Goal: Information Seeking & Learning: Understand process/instructions

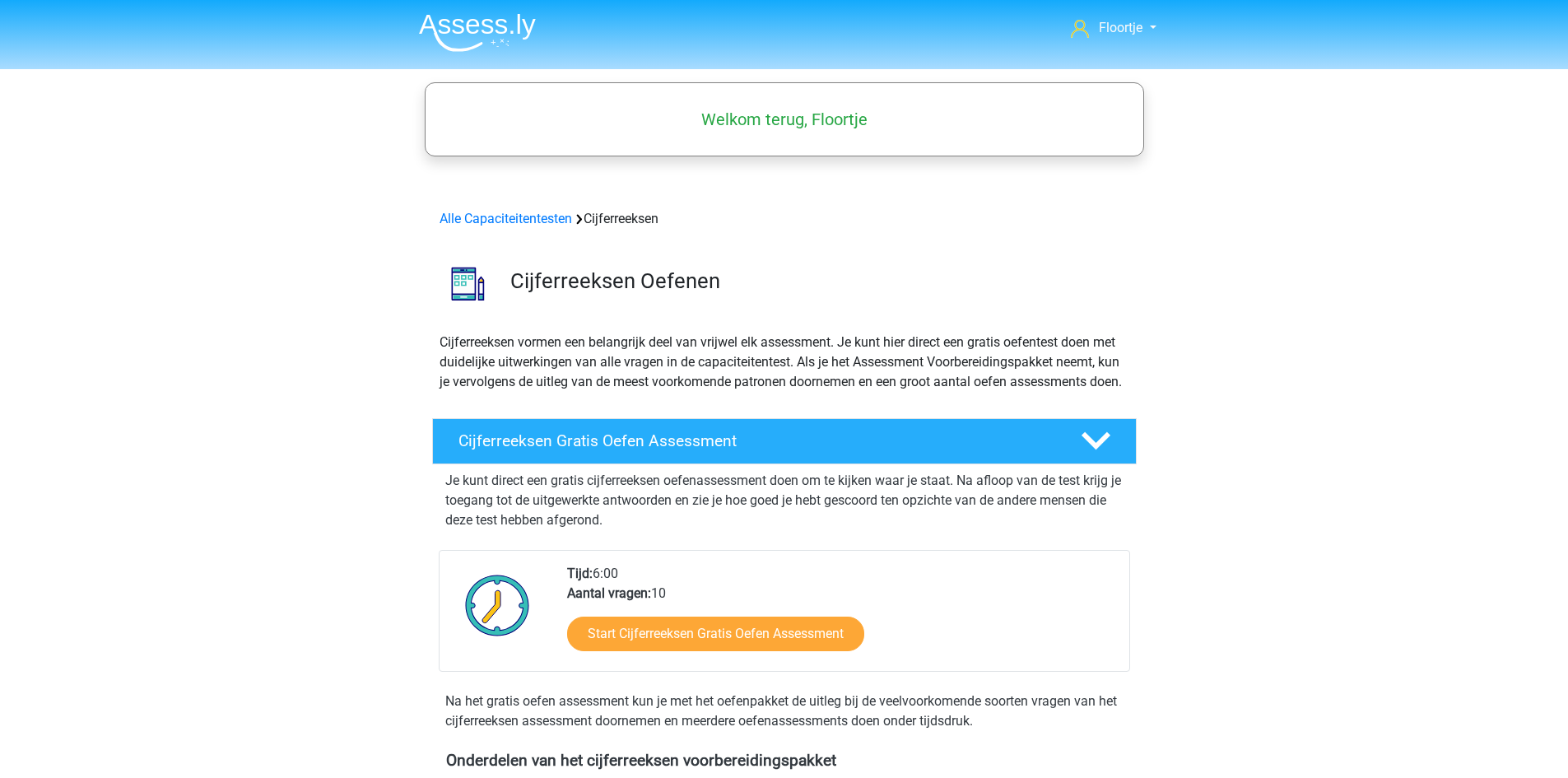
click at [514, 31] on img at bounding box center [477, 32] width 117 height 39
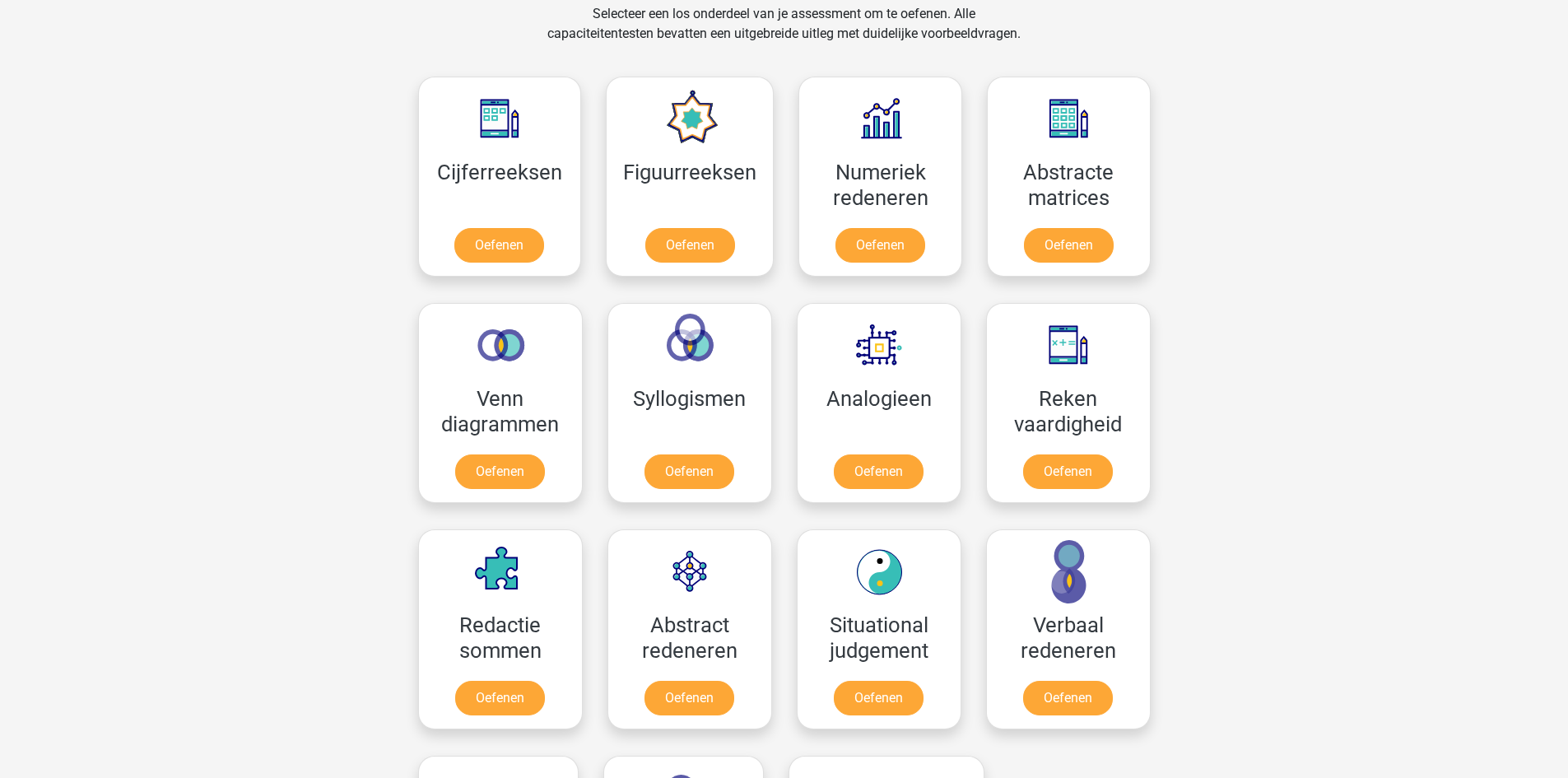
scroll to position [697, 0]
click at [656, 229] on link "Oefenen" at bounding box center [689, 247] width 94 height 36
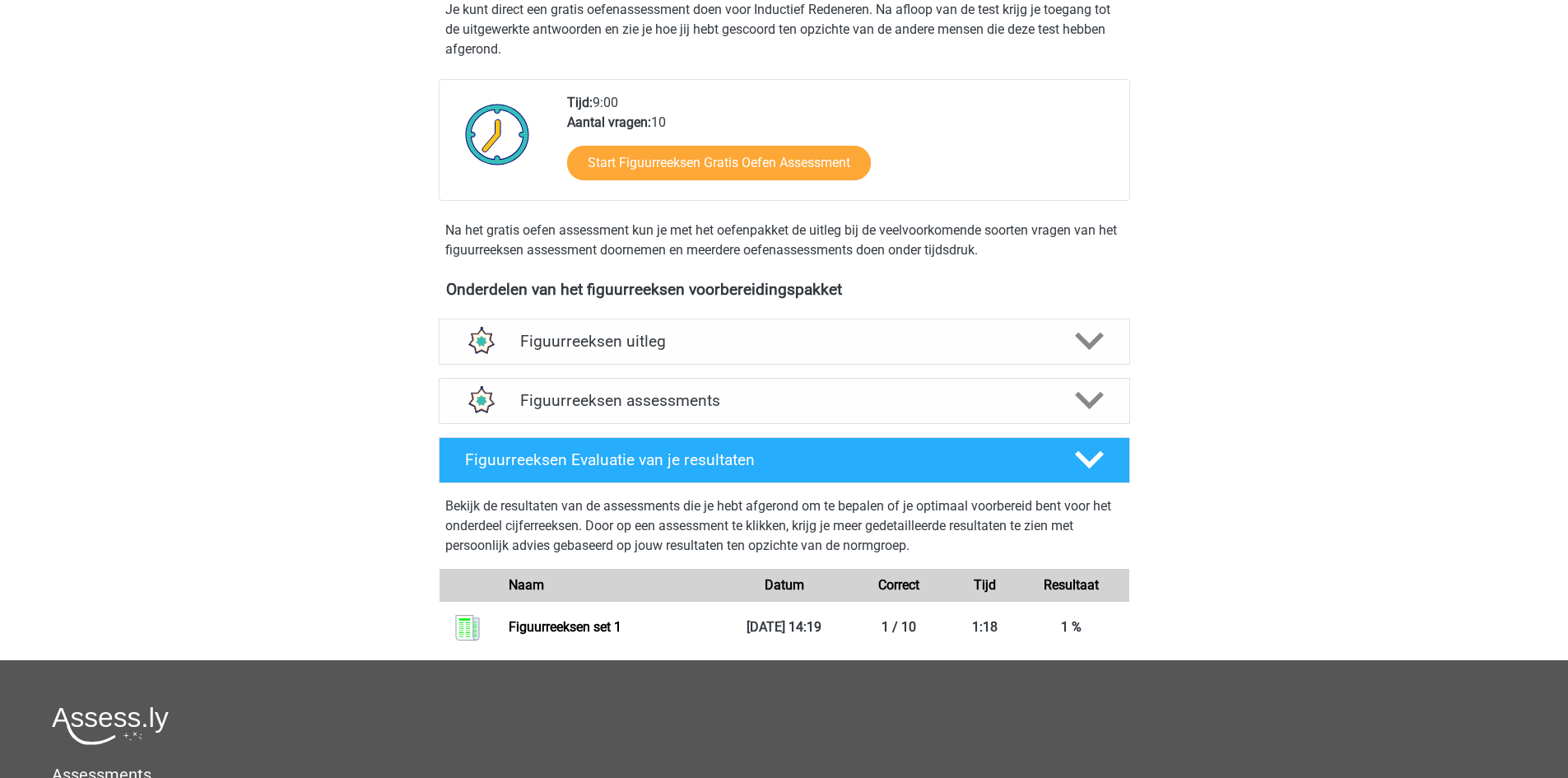
scroll to position [356, 0]
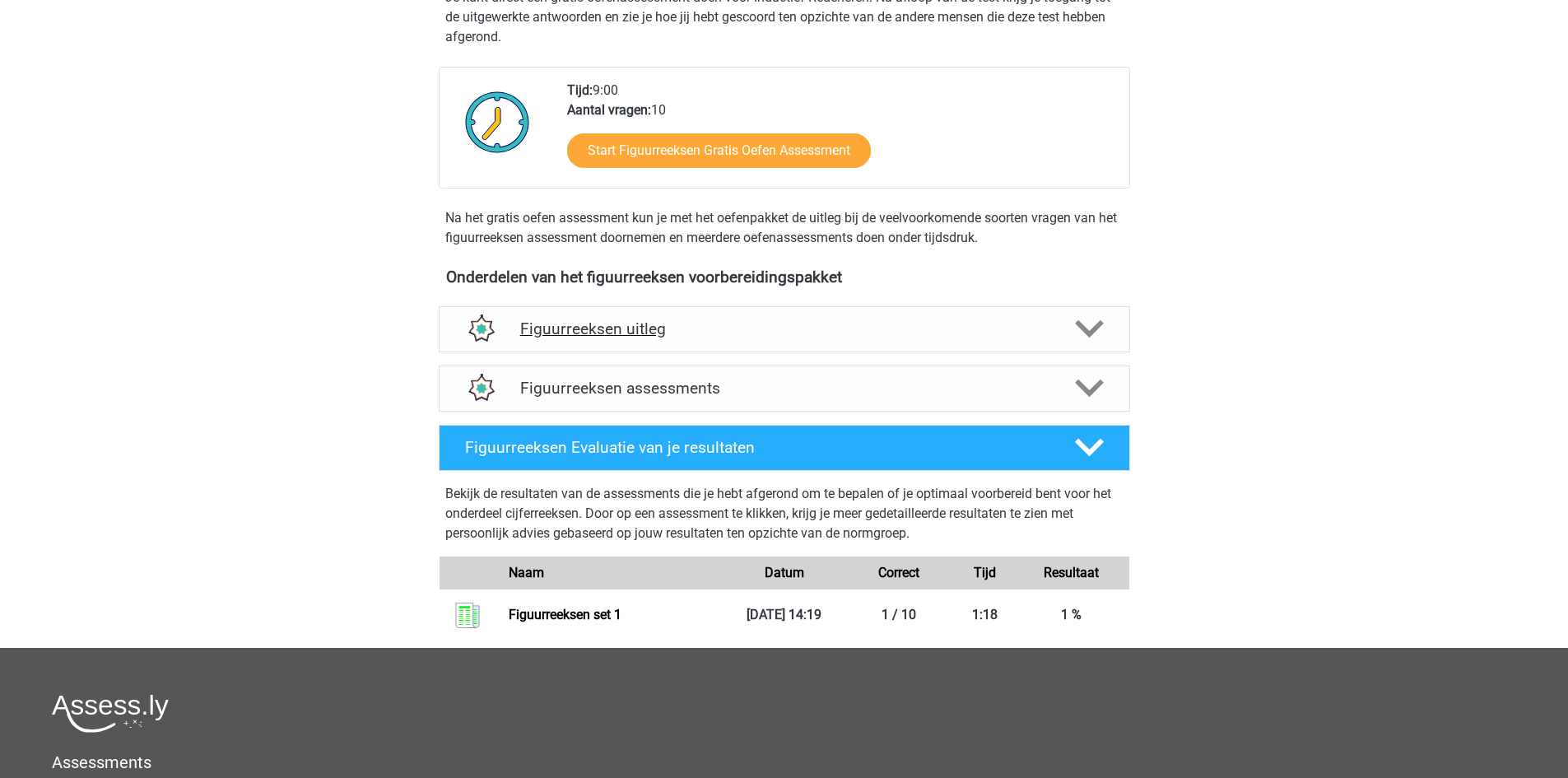
click at [761, 323] on h4 "Figuurreeksen uitleg" at bounding box center [784, 329] width 528 height 19
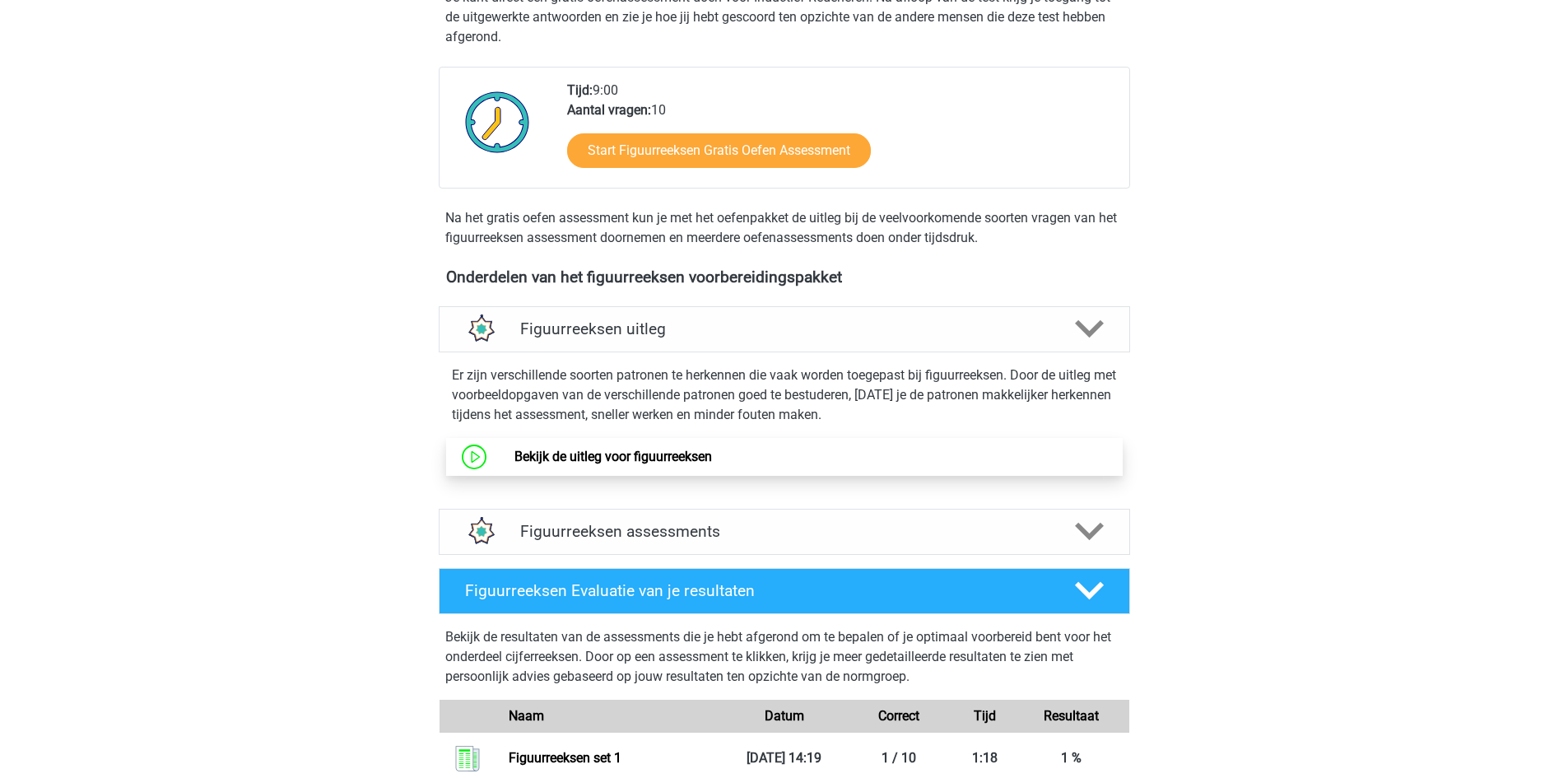
click at [658, 449] on link "Bekijk de uitleg voor figuurreeksen" at bounding box center [613, 456] width 197 height 15
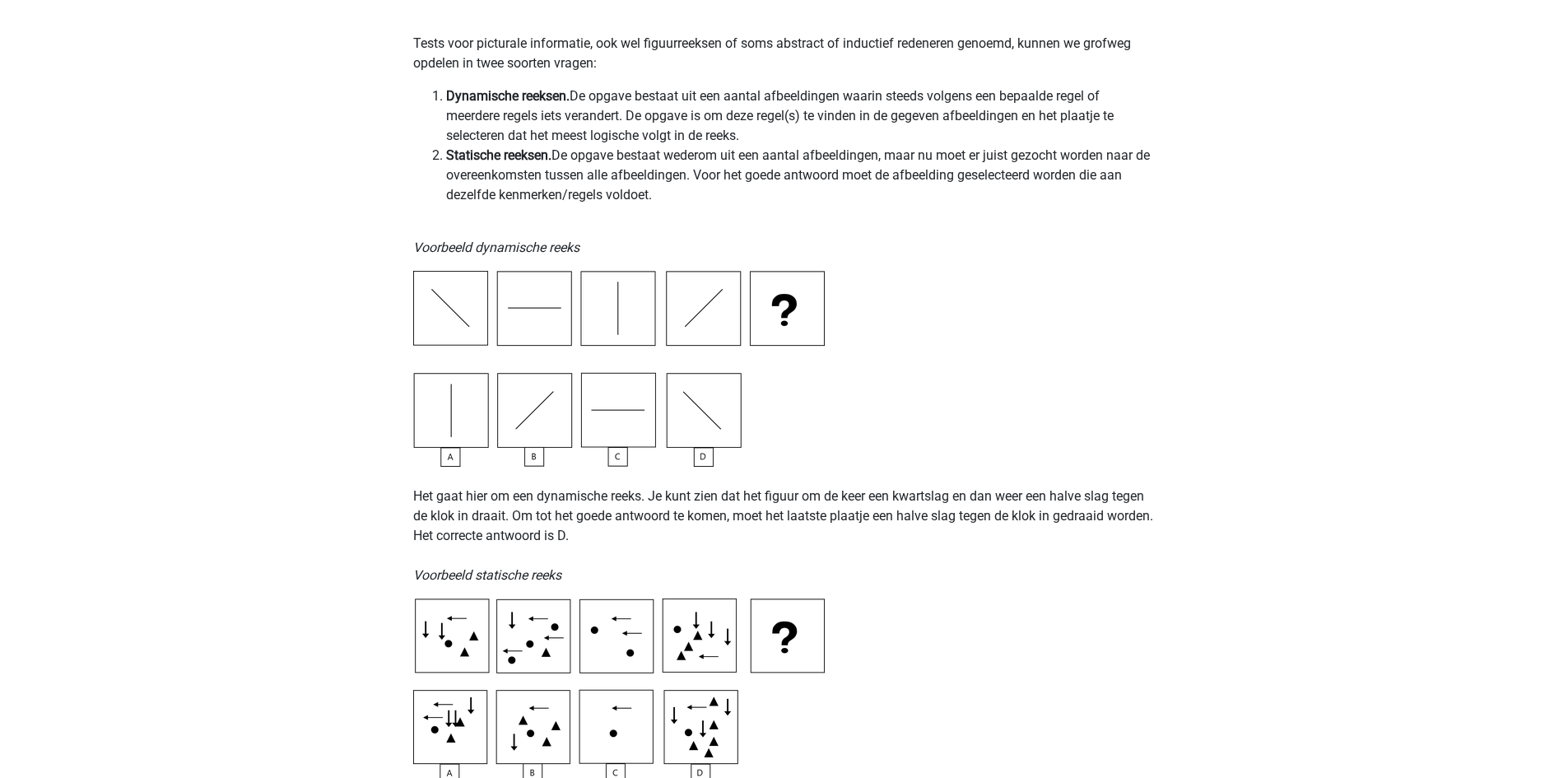
scroll to position [351, 0]
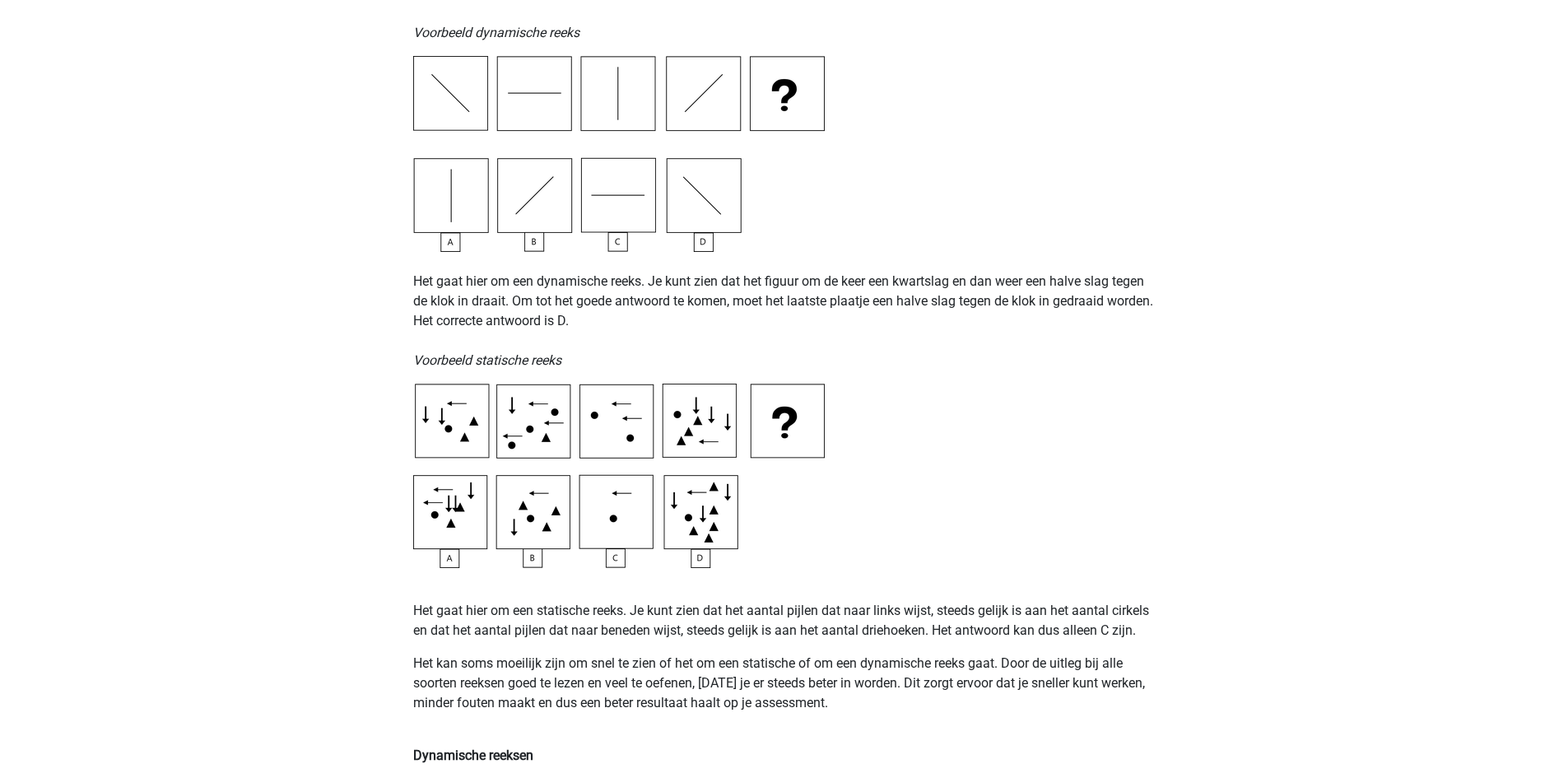
scroll to position [563, 0]
